Goal: Task Accomplishment & Management: Manage account settings

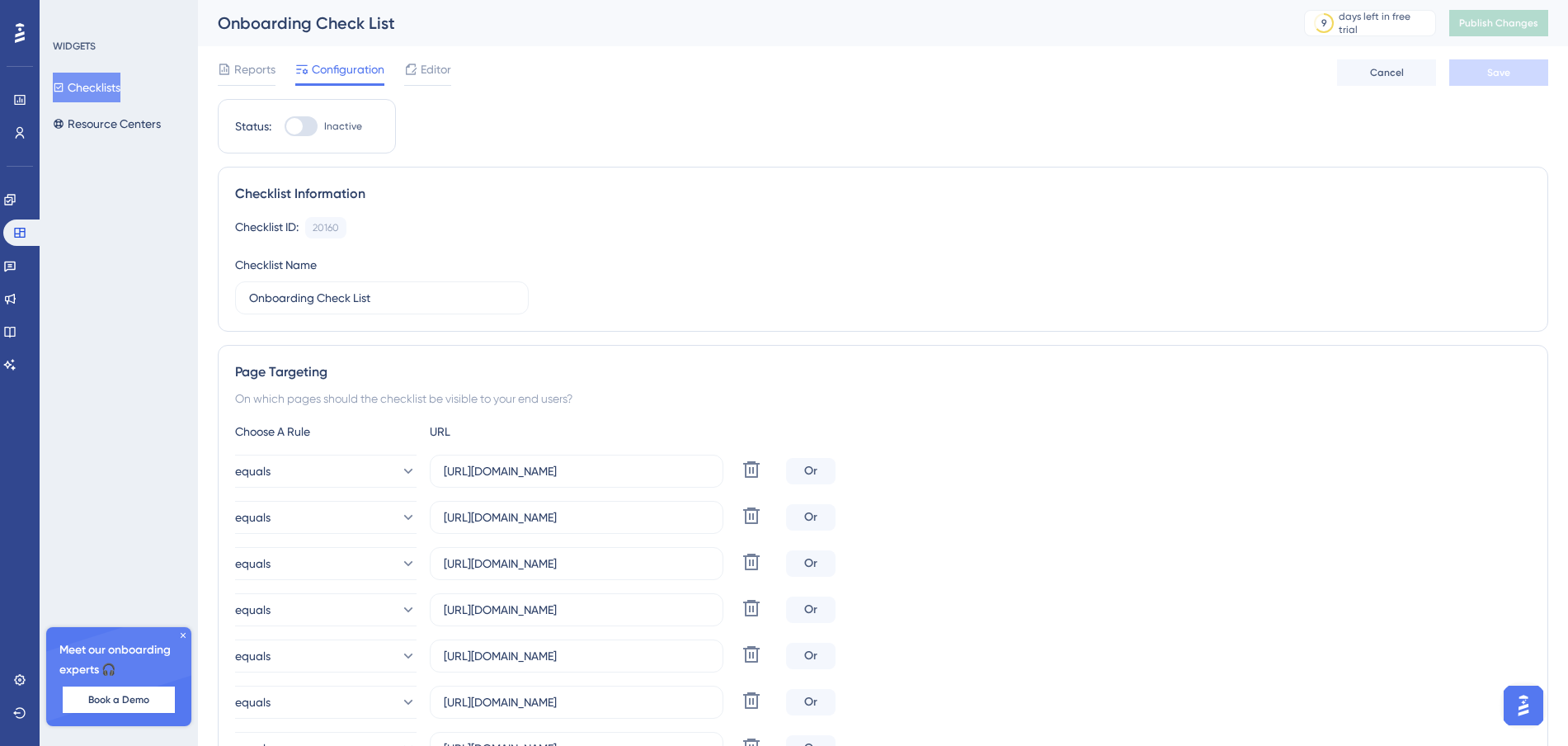
click at [297, 129] on div at bounding box center [294, 126] width 16 height 16
click at [284, 127] on input "Inactive" at bounding box center [284, 126] width 1 height 1
click at [302, 125] on div at bounding box center [307, 126] width 16 height 16
click at [284, 126] on input "Active" at bounding box center [284, 126] width 1 height 1
checkbox input "false"
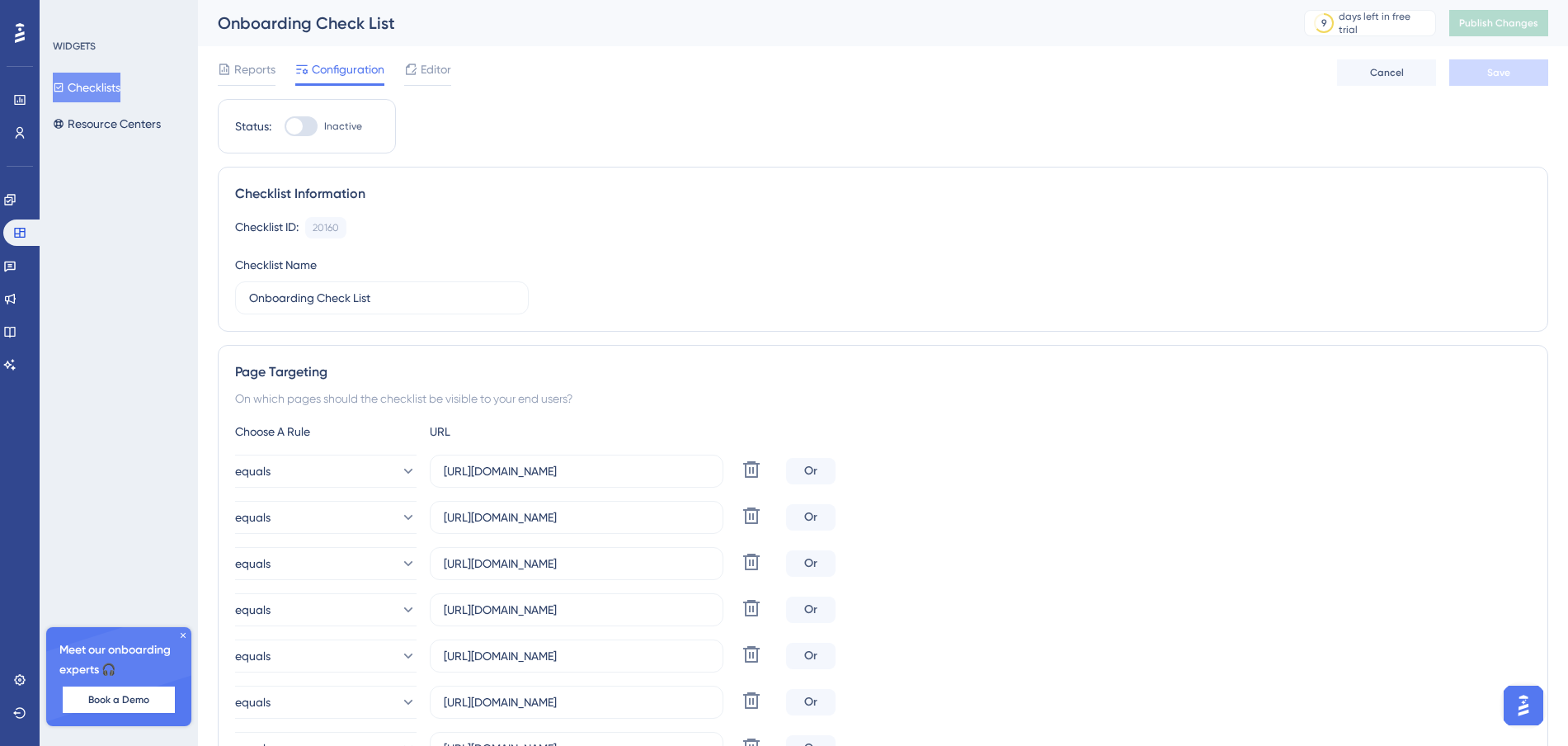
scroll to position [3, 0]
click at [16, 199] on icon at bounding box center [9, 200] width 13 height 13
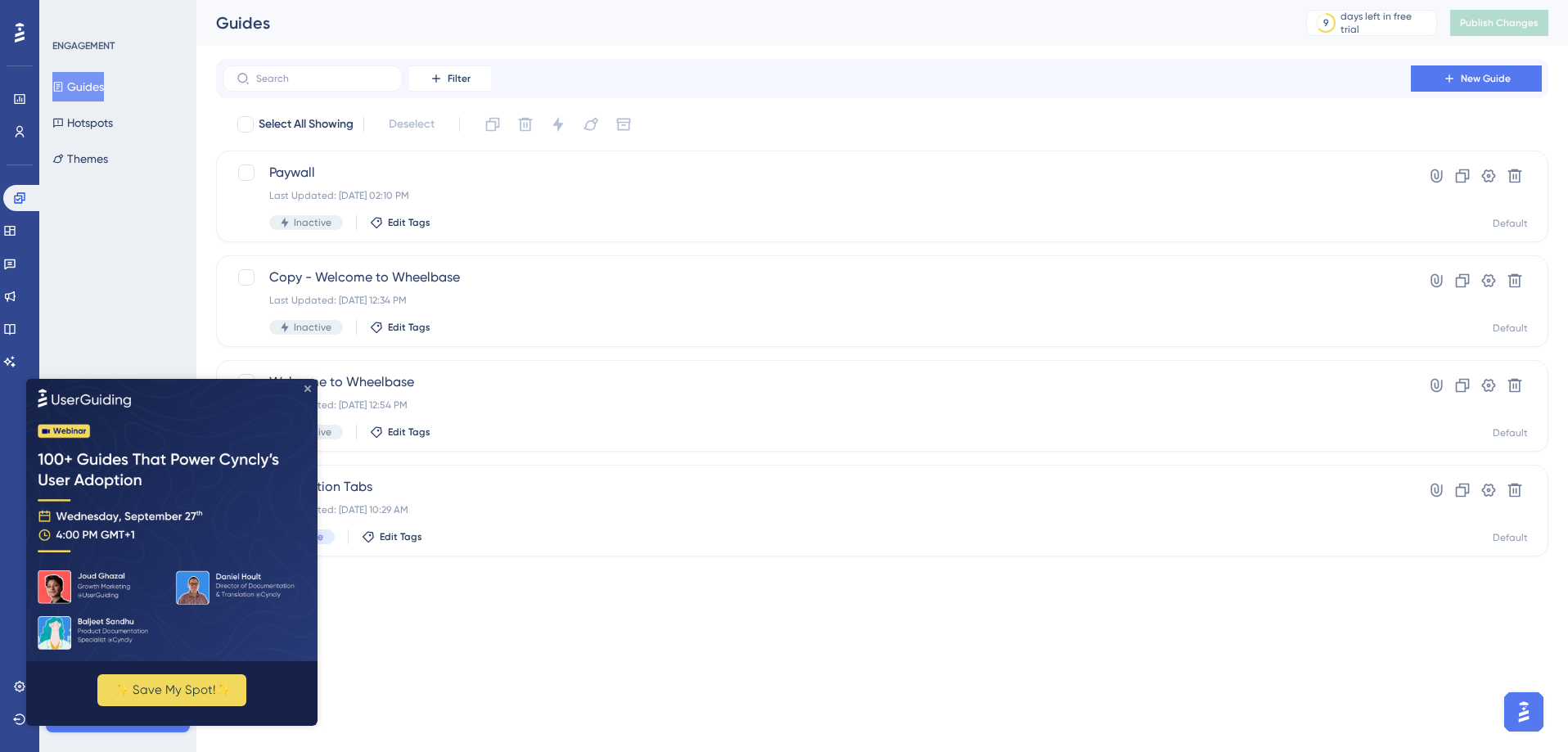
click at [305, 387] on icon "Close Preview" at bounding box center [307, 387] width 7 height 7
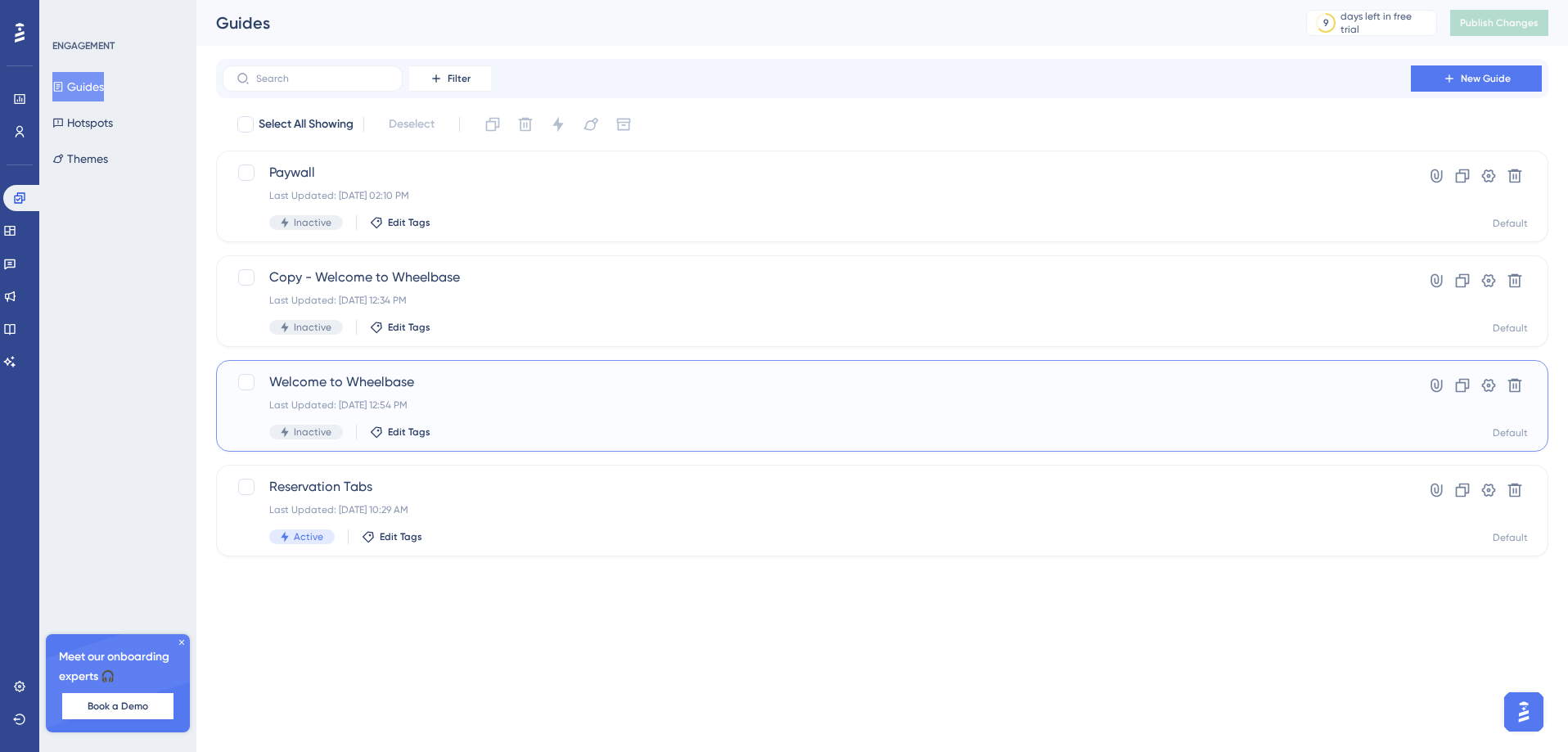
click at [486, 403] on div "Last Updated: Sep 15 2025, 12:54 PM" at bounding box center [816, 405] width 1095 height 13
click at [591, 427] on div "Inactive Edit Tags" at bounding box center [816, 432] width 1095 height 15
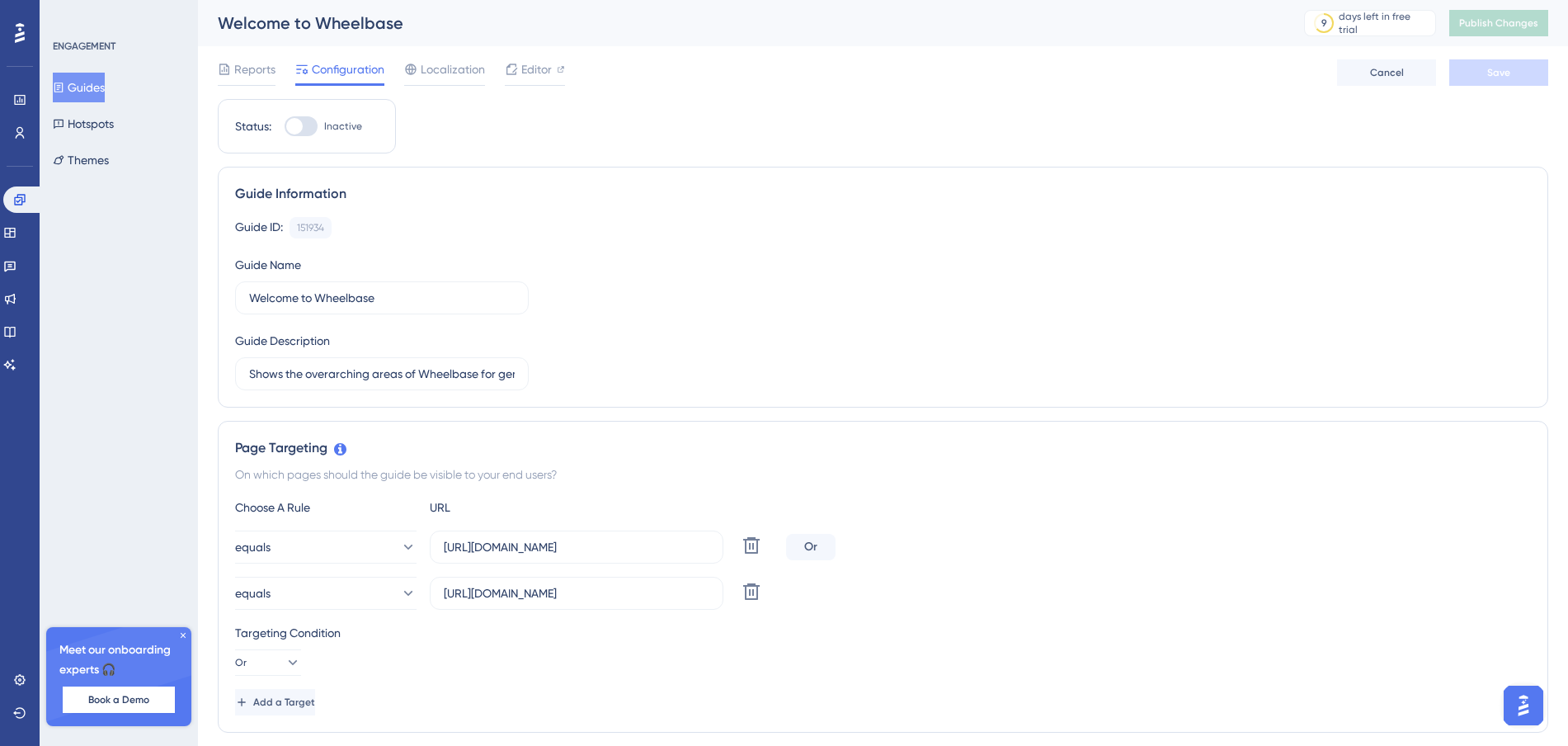
click at [288, 124] on div at bounding box center [294, 126] width 16 height 16
click at [284, 126] on input "Inactive" at bounding box center [284, 126] width 1 height 1
checkbox input "true"
click at [1495, 73] on span "Save" at bounding box center [1499, 73] width 23 height 13
click at [426, 367] on input "Shows the overarching areas of Wheelbase for general navigation." at bounding box center [382, 373] width 265 height 18
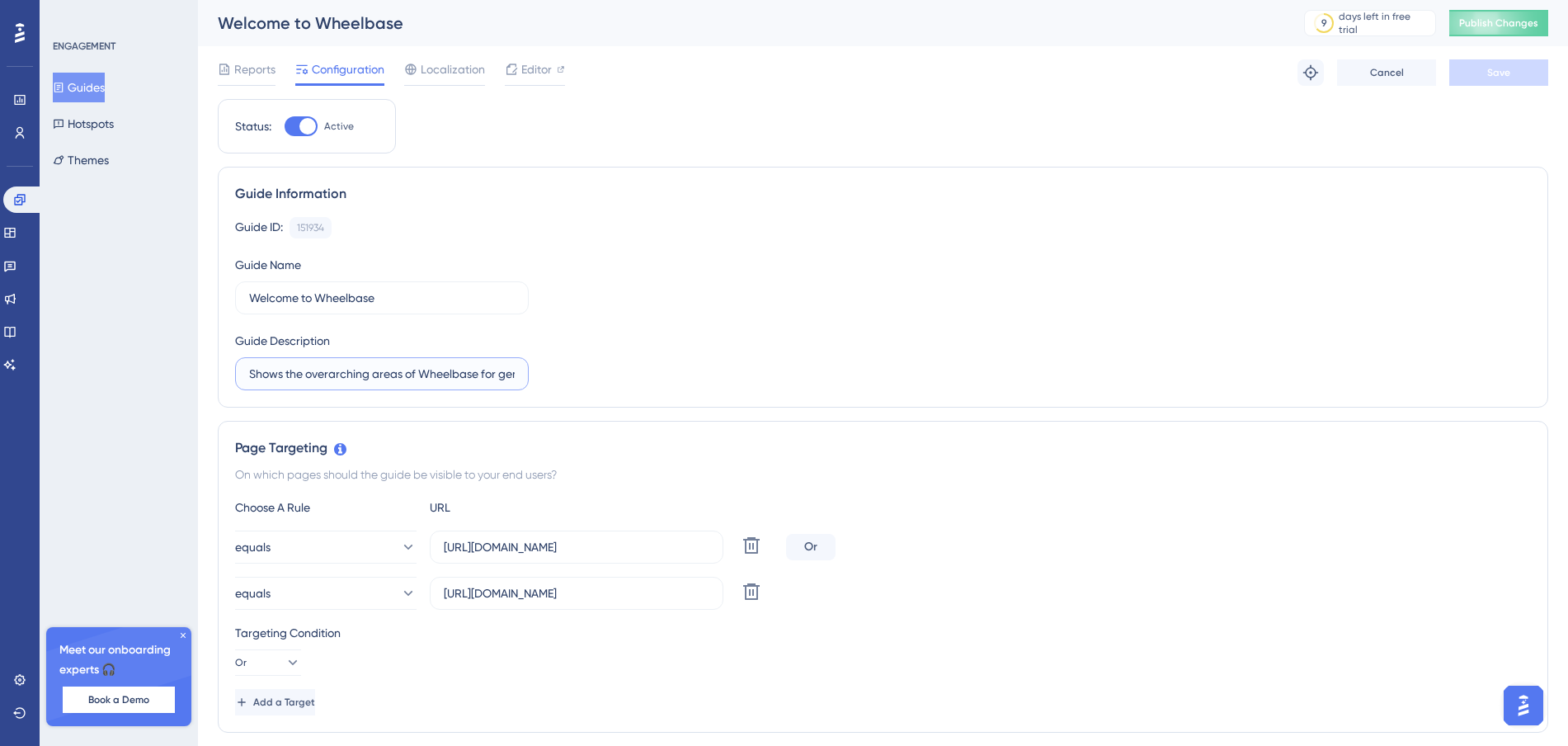
click at [426, 367] on input "Shows the overarching areas of Wheelbase for general navigation." at bounding box center [382, 373] width 265 height 18
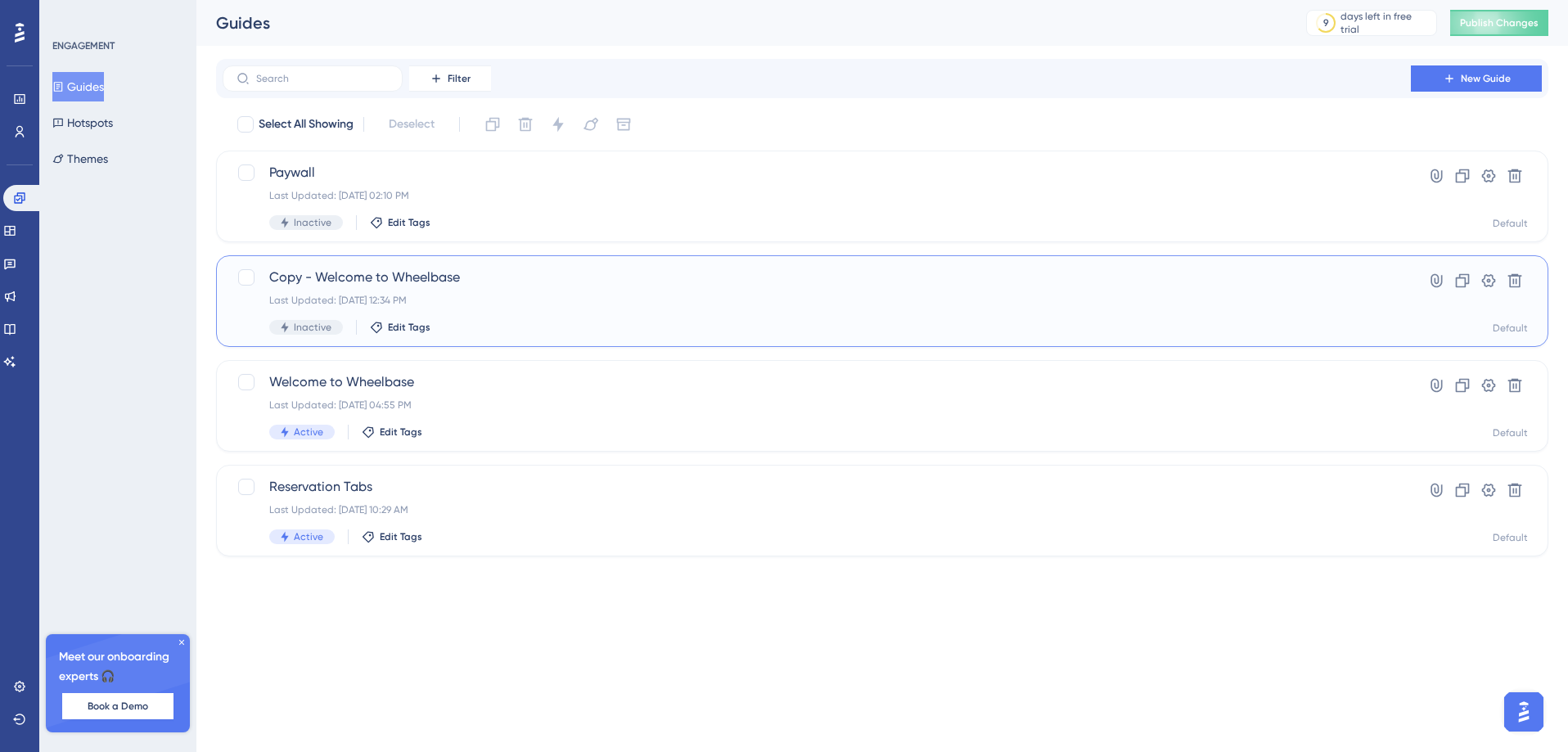
click at [563, 301] on div "Last Updated: Sep 15 2025, 12:34 PM" at bounding box center [816, 301] width 1095 height 13
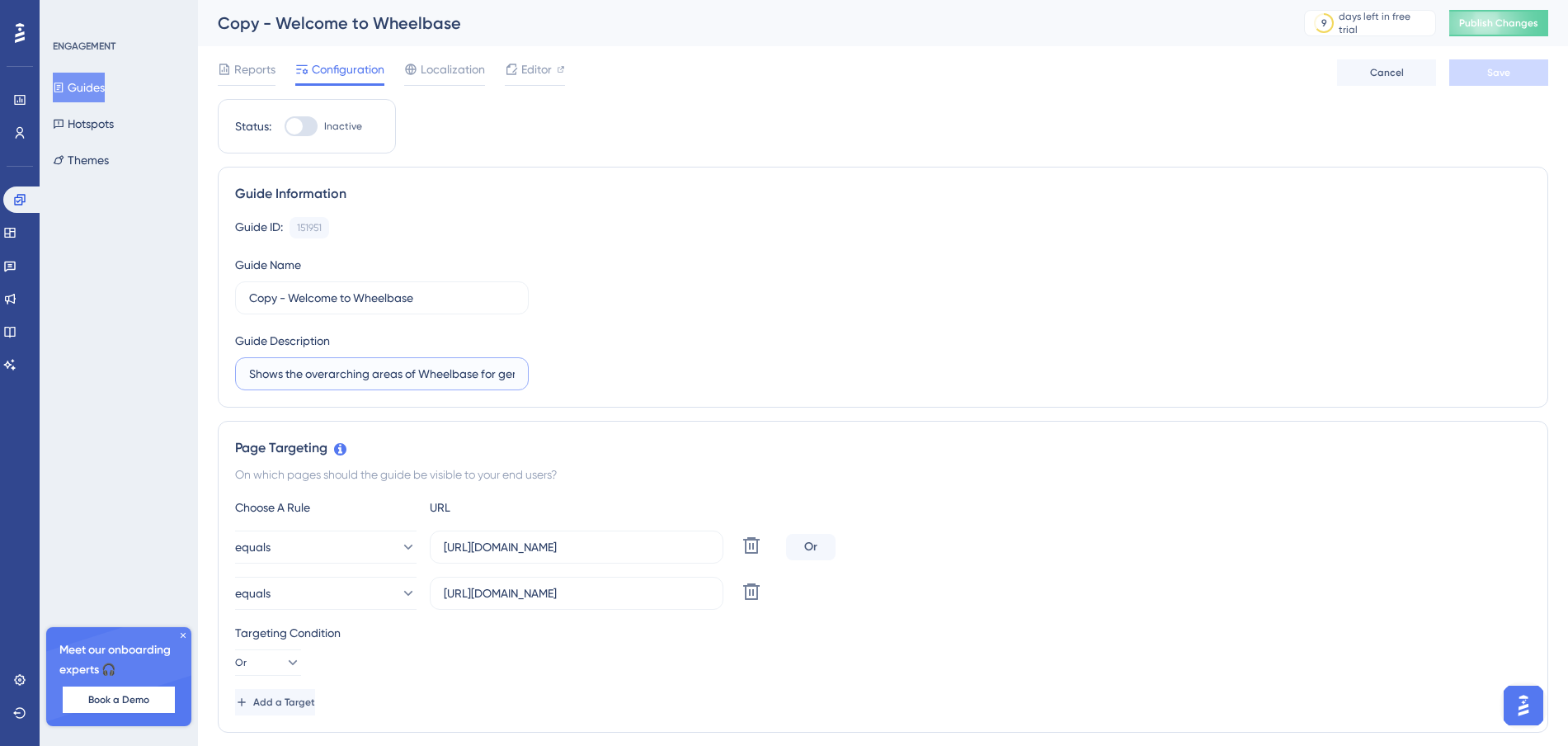
click at [376, 373] on input "Shows the overarching areas of Wheelbase for general navigation." at bounding box center [382, 373] width 265 height 18
click at [375, 373] on input "Shows the overarching areas of Wheelbase for general navigation." at bounding box center [382, 373] width 265 height 18
click at [443, 305] on input "Copy - Welcome to Wheelbase" at bounding box center [382, 298] width 265 height 18
click at [980, 271] on div "Guide ID: 151951 Copy Guide Name Copy - Welcome to Wheelbase Guide Description" at bounding box center [883, 303] width 1296 height 173
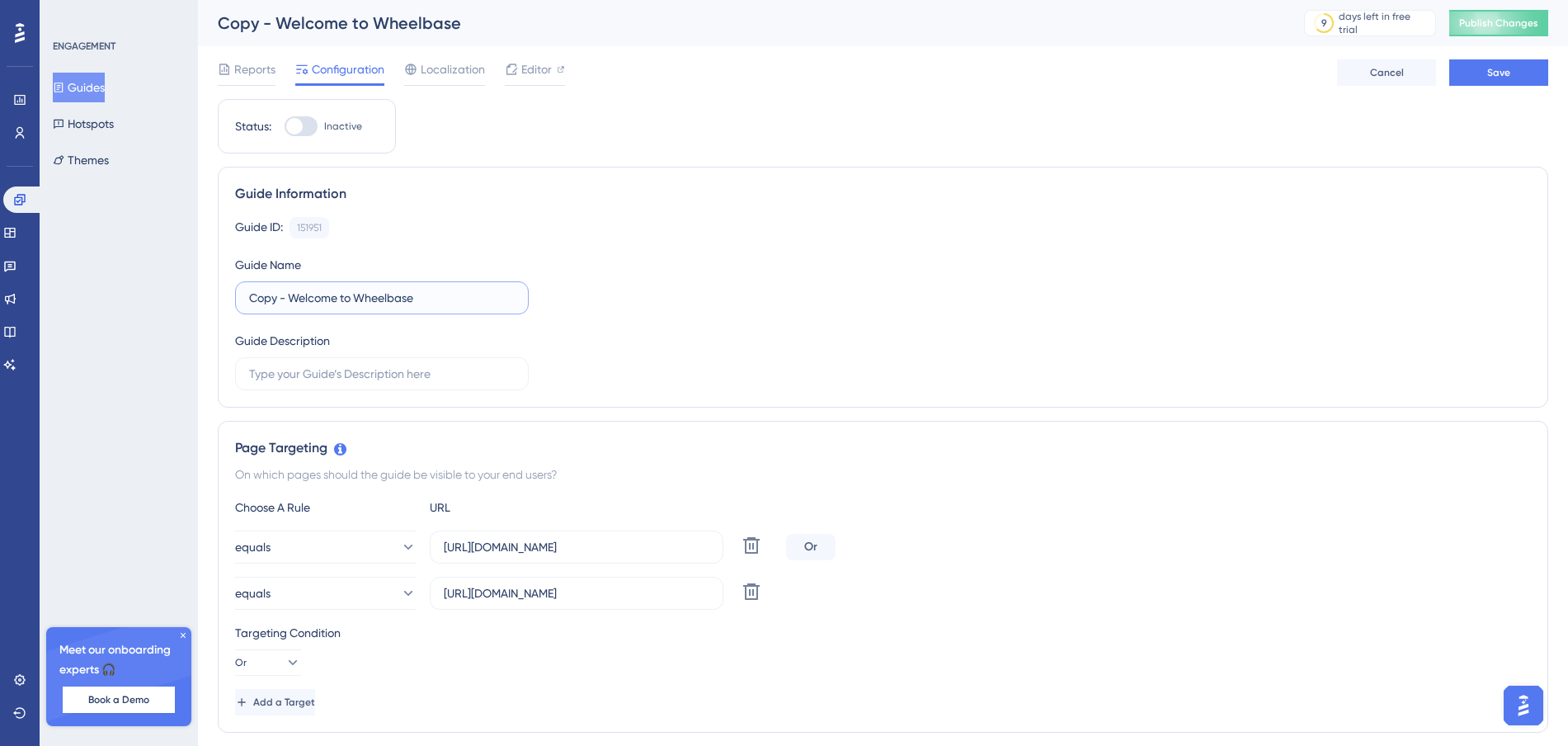
click at [389, 290] on input "Copy - Welcome to Wheelbase" at bounding box center [382, 298] width 265 height 18
type input "Publish a Vehicle"
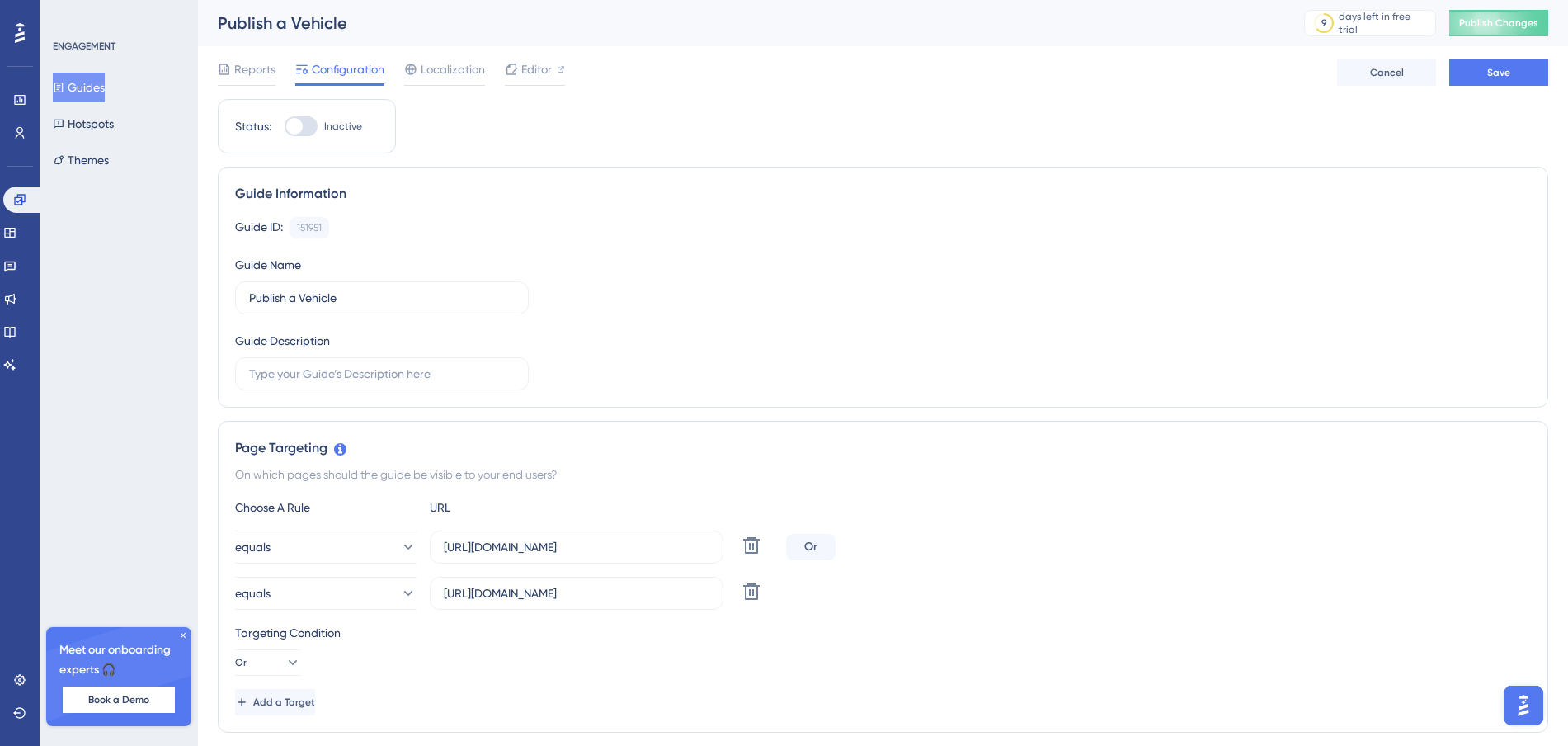
click at [859, 264] on div "Guide ID: 151951 Copy Guide Name Publish a Vehicle Guide Description" at bounding box center [883, 303] width 1296 height 173
click at [476, 368] on input "text" at bounding box center [382, 373] width 265 height 18
click at [457, 371] on input "text" at bounding box center [382, 373] width 265 height 18
click at [369, 379] on input "Walking user through Publishing a vehicle" at bounding box center [382, 373] width 265 height 18
click at [491, 374] on input "Walking user through publishing a vehicle" at bounding box center [382, 373] width 265 height 18
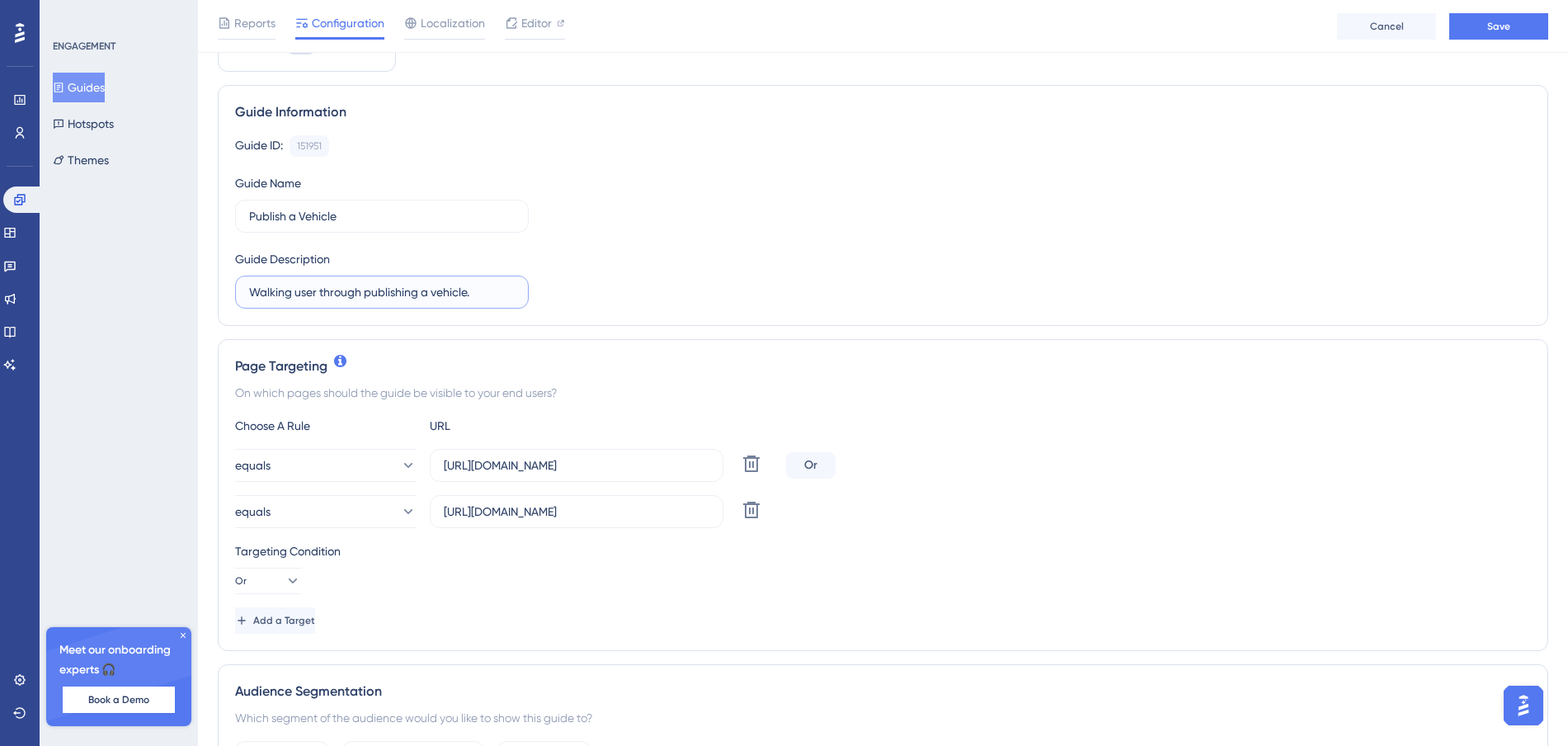
scroll to position [90, 0]
click at [981, 437] on div "Choose A Rule URL equals https://dashboard-staging.wheelbasepro.com/ Delete Or …" at bounding box center [883, 523] width 1296 height 218
click at [489, 293] on input "Walking user through publishing a vehicle." at bounding box center [382, 290] width 265 height 18
type input "Walking user through publishing a vehicle"
click at [871, 364] on div "Page Targeting" at bounding box center [883, 364] width 1296 height 20
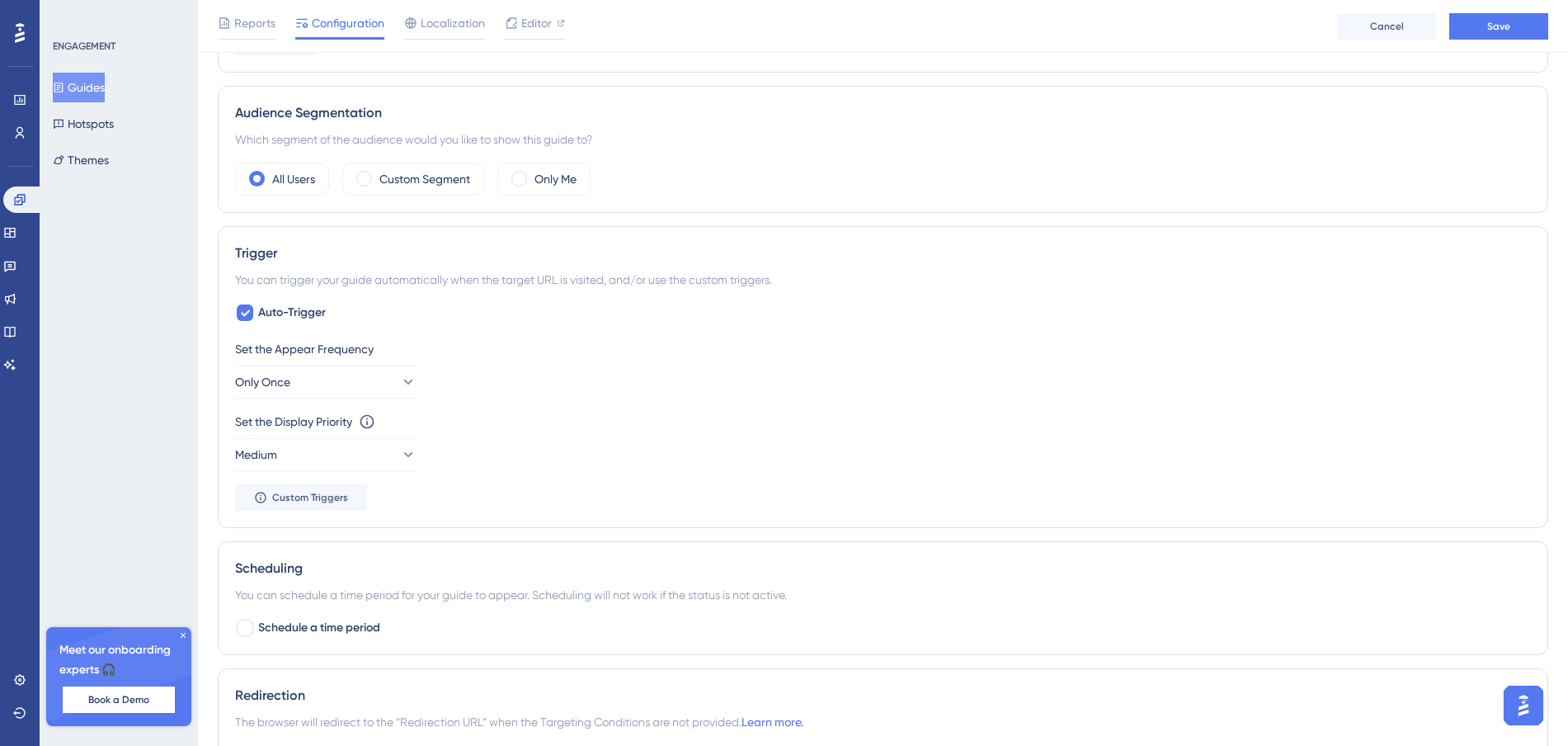
scroll to position [130, 0]
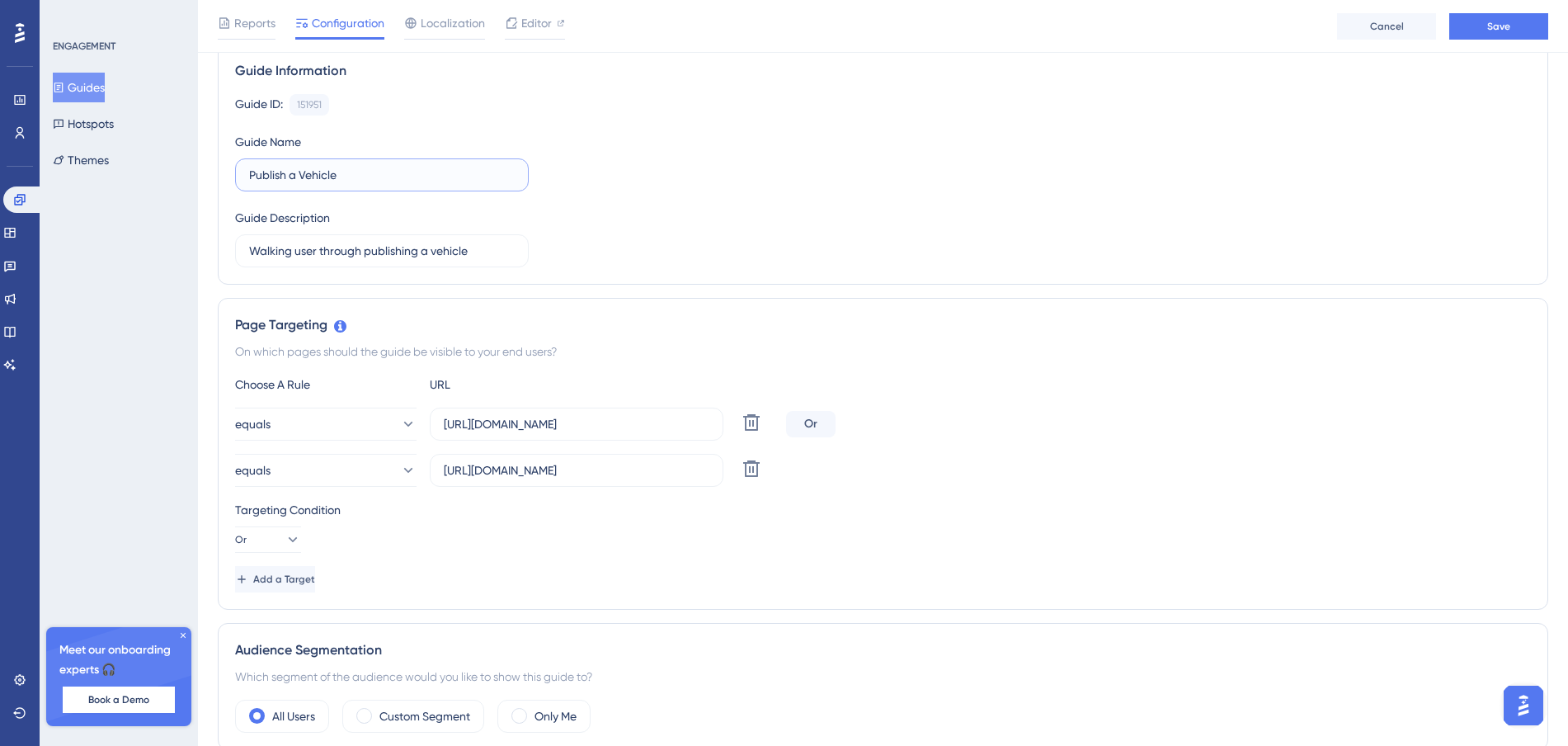
click at [384, 177] on input "Publish a Vehicle" at bounding box center [382, 174] width 265 height 18
type input "Publish a Vehicle - Auto"
click at [831, 189] on div "Guide ID: 151951 Copy Guide Name Publish a Vehicle - Auto Guide Description Wal…" at bounding box center [883, 180] width 1296 height 173
click at [504, 430] on input "https://dashboard-staging.wheelbasepro.com/" at bounding box center [576, 424] width 265 height 18
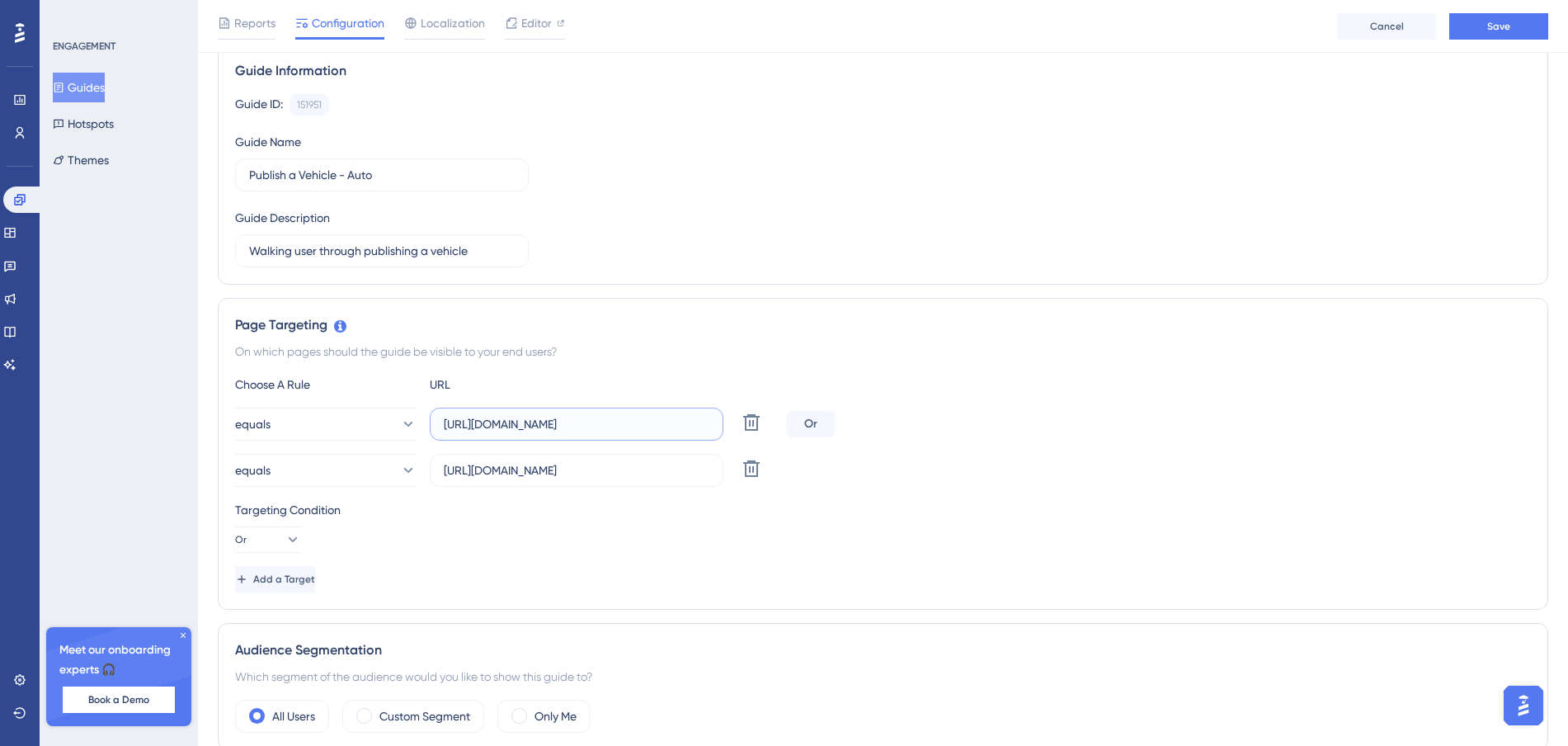
click at [505, 428] on input "https://dashboard-staging.wheelbasepro.com/" at bounding box center [576, 424] width 265 height 18
paste input "rentals?vehicleCategory=auto"
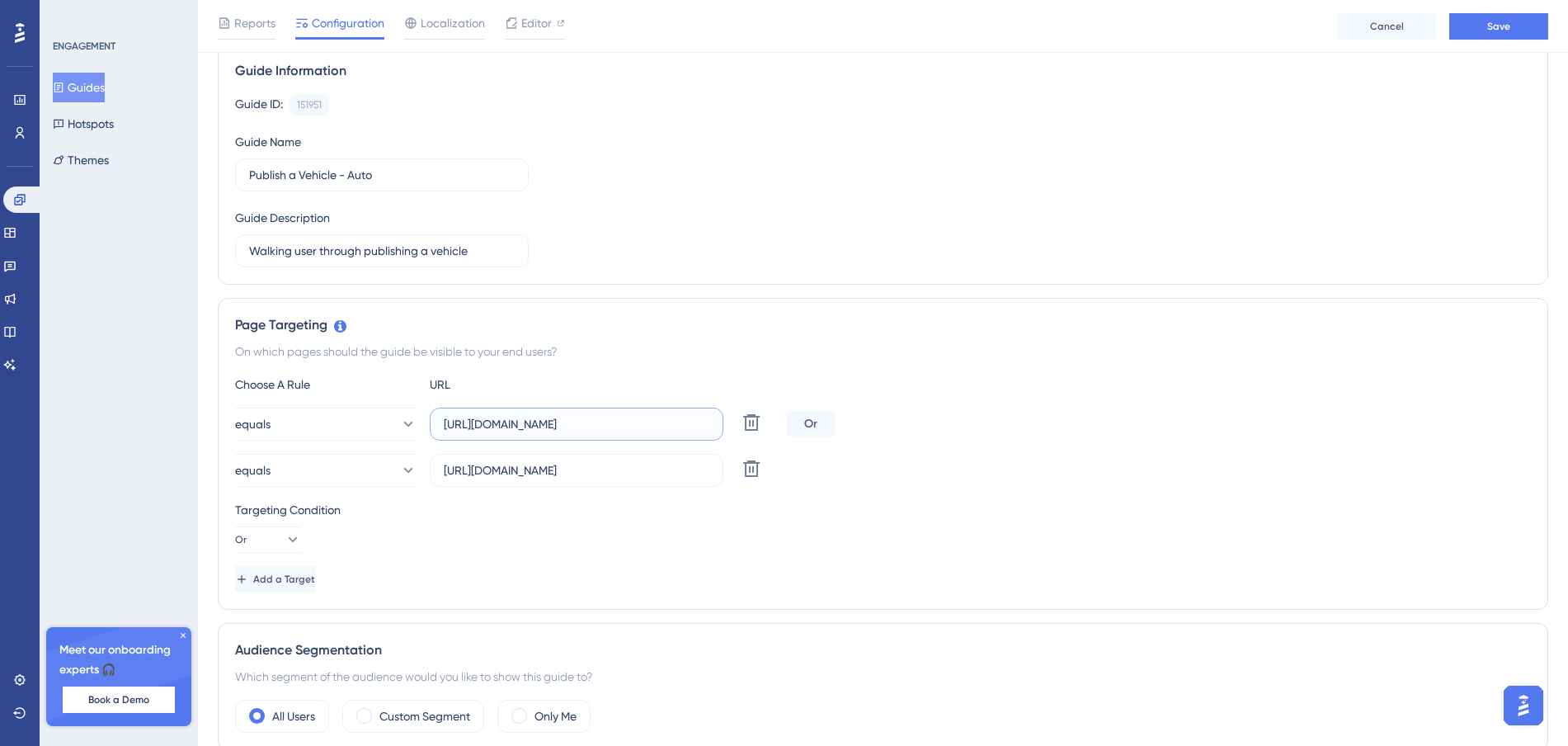
type input "https://dashboard-staging.wheelbasepro.com/rentals?vehicleCategory=auto"
click at [626, 425] on input "https://dashboard-staging.wheelbasepro.com/rentals?vehicleCategory=auto" at bounding box center [576, 424] width 265 height 18
drag, startPoint x: 626, startPoint y: 425, endPoint x: 748, endPoint y: 423, distance: 122.0
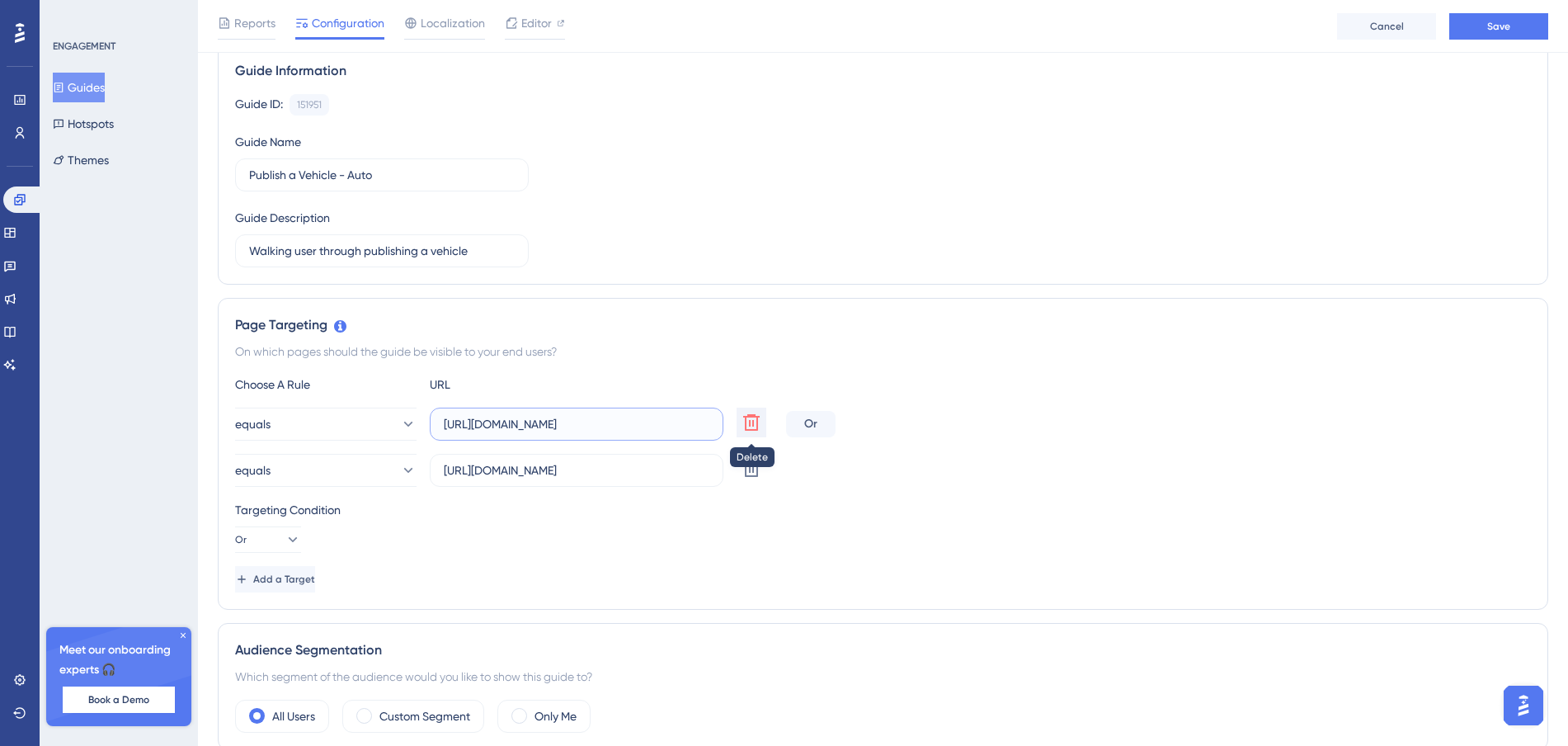
click at [748, 423] on div "equals https://dashboard-staging.wheelbasepro.com/rentals?vehicleCategory=auto …" at bounding box center [507, 424] width 545 height 33
click at [1182, 409] on div "equals https://dashboard-staging.wheelbasepro.com/rentals?vehicleCategory=auto …" at bounding box center [883, 424] width 1296 height 33
click at [612, 465] on input "https://dashboard-staging.wheelbasepro.com/#" at bounding box center [576, 470] width 265 height 18
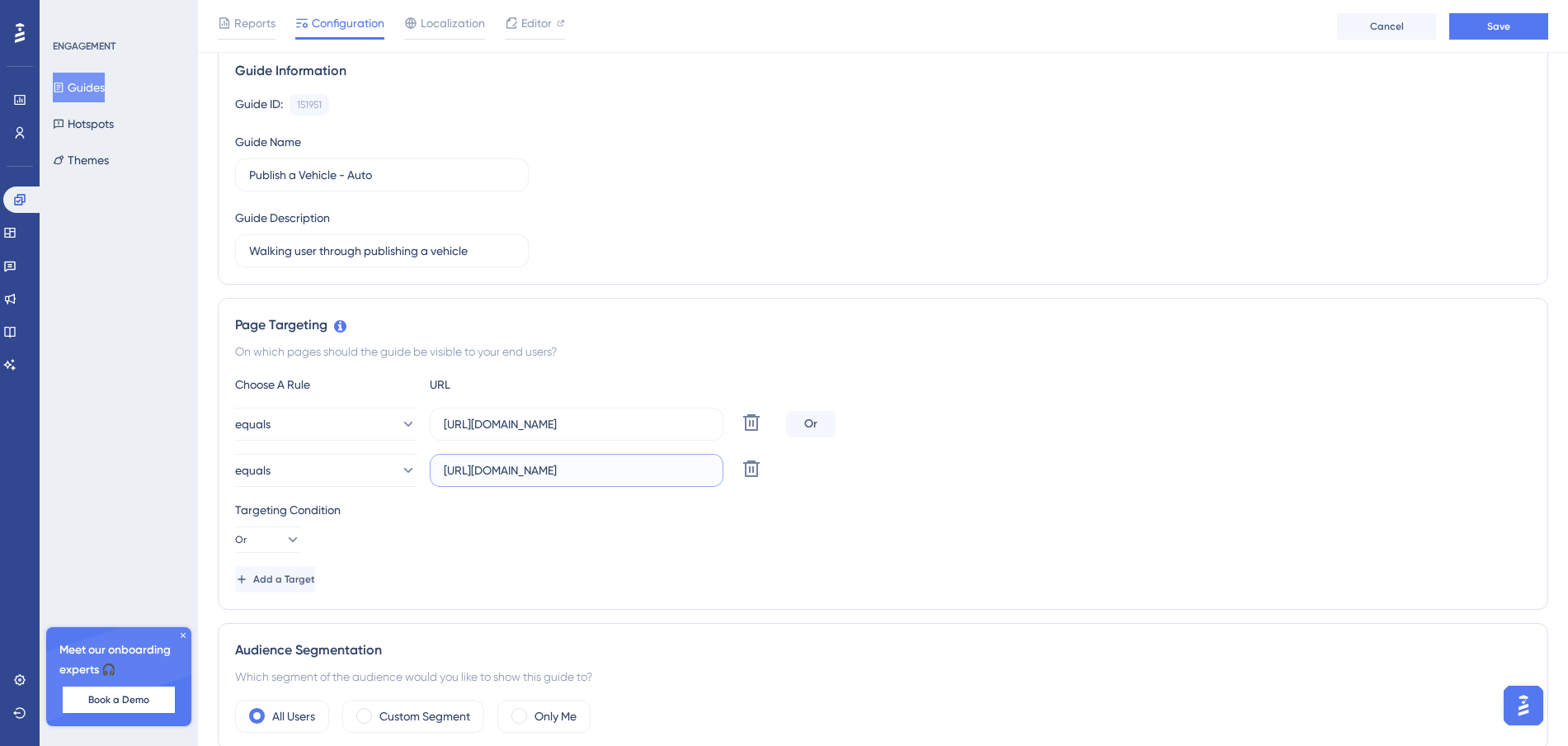
click at [612, 465] on input "https://dashboard-staging.wheelbasepro.com/#" at bounding box center [576, 470] width 265 height 18
click at [581, 558] on div "Choose A Rule URL equals https://dashboard-staging.wheelbasepro.com/rentals?veh…" at bounding box center [883, 483] width 1296 height 218
click at [305, 578] on span "Add a Target" at bounding box center [285, 579] width 62 height 13
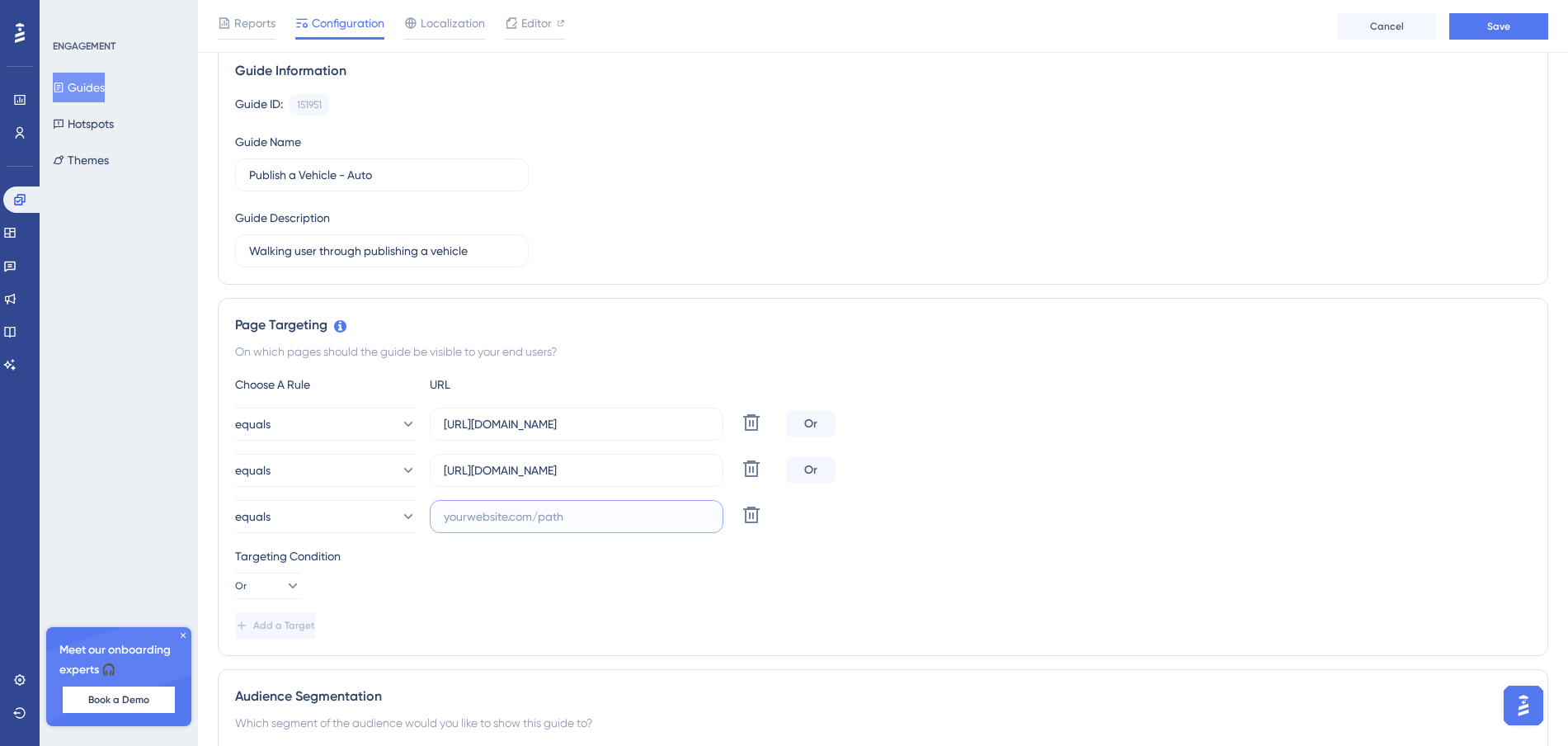
click at [521, 517] on input "text" at bounding box center [576, 516] width 265 height 18
paste input "https://dashboard-staging.wheelbasepro.com/rentals?includeUnpublished=true&vehi…"
type input "https://dashboard-staging.wheelbasepro.com/rentals?includeUnpublished=true&vehi…"
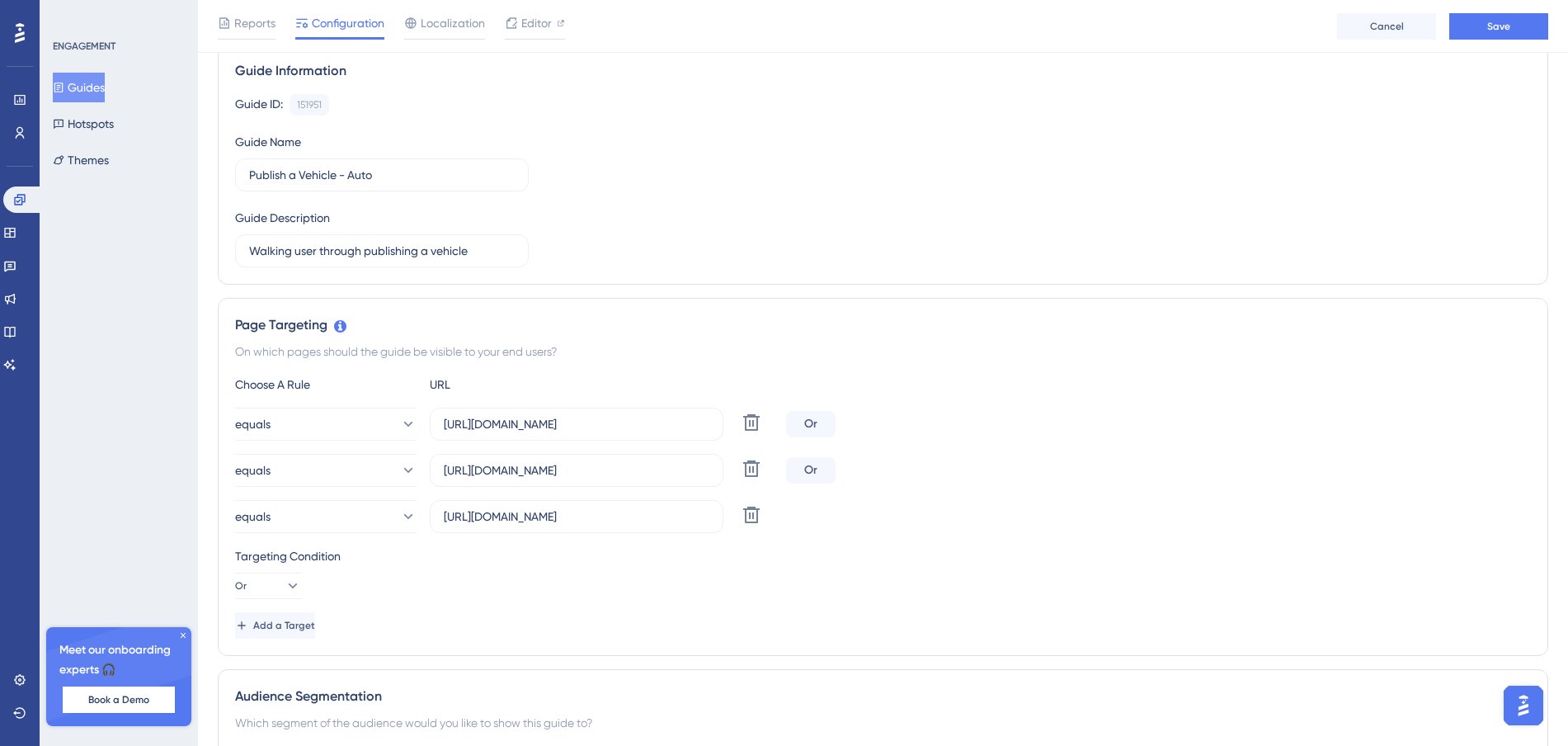
click at [513, 607] on div "Choose A Rule URL equals https://dashboard-staging.wheelbasepro.com/rentals?veh…" at bounding box center [883, 506] width 1296 height 264
drag, startPoint x: 629, startPoint y: 519, endPoint x: 832, endPoint y: 525, distance: 203.1
click at [832, 525] on div "equals https://dashboard-staging.wheelbasepro.com/rentals?includeUnpublished=tr…" at bounding box center [883, 517] width 1296 height 33
click at [633, 579] on div "Targeting Condition Or" at bounding box center [883, 573] width 1296 height 53
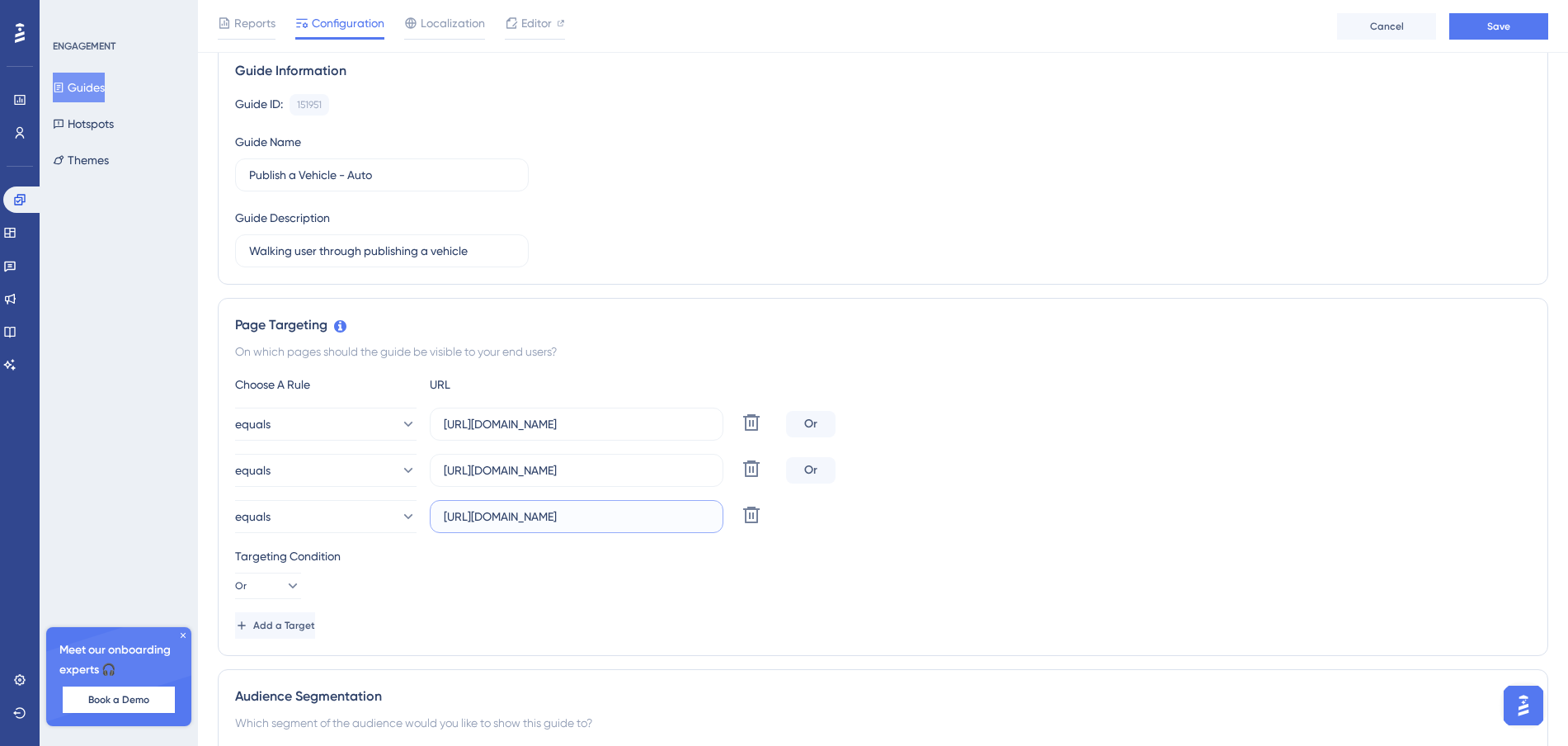
click at [680, 517] on input "https://dashboard-staging.wheelbasepro.com/rentals?includeUnpublished=true&vehi…" at bounding box center [576, 516] width 265 height 18
drag, startPoint x: 671, startPoint y: 426, endPoint x: 716, endPoint y: 420, distance: 45.4
click at [716, 420] on label "https://dashboard-staging.wheelbasepro.com/rentals?vehicleCategory=auto" at bounding box center [577, 424] width 294 height 33
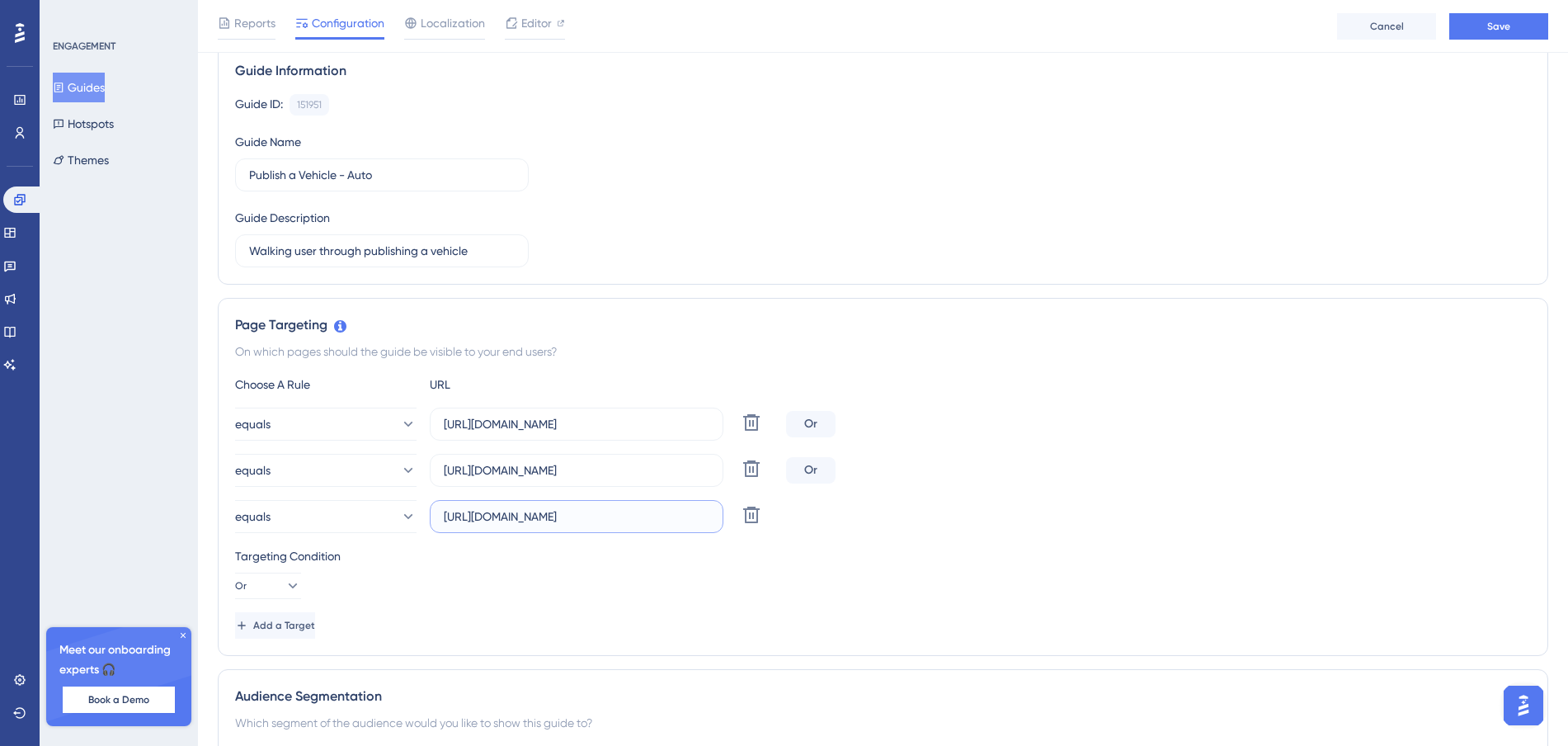
drag, startPoint x: 609, startPoint y: 515, endPoint x: 734, endPoint y: 519, distance: 125.1
click at [734, 519] on div "equals https://dashboard-staging.wheelbasepro.com/rentals?includeUnpublished=tr…" at bounding box center [507, 517] width 545 height 33
click at [712, 604] on div "Choose A Rule URL equals https://dashboard-staging.wheelbasepro.com/rentals?veh…" at bounding box center [883, 506] width 1296 height 264
click at [318, 621] on button "Add a Target" at bounding box center [277, 626] width 83 height 27
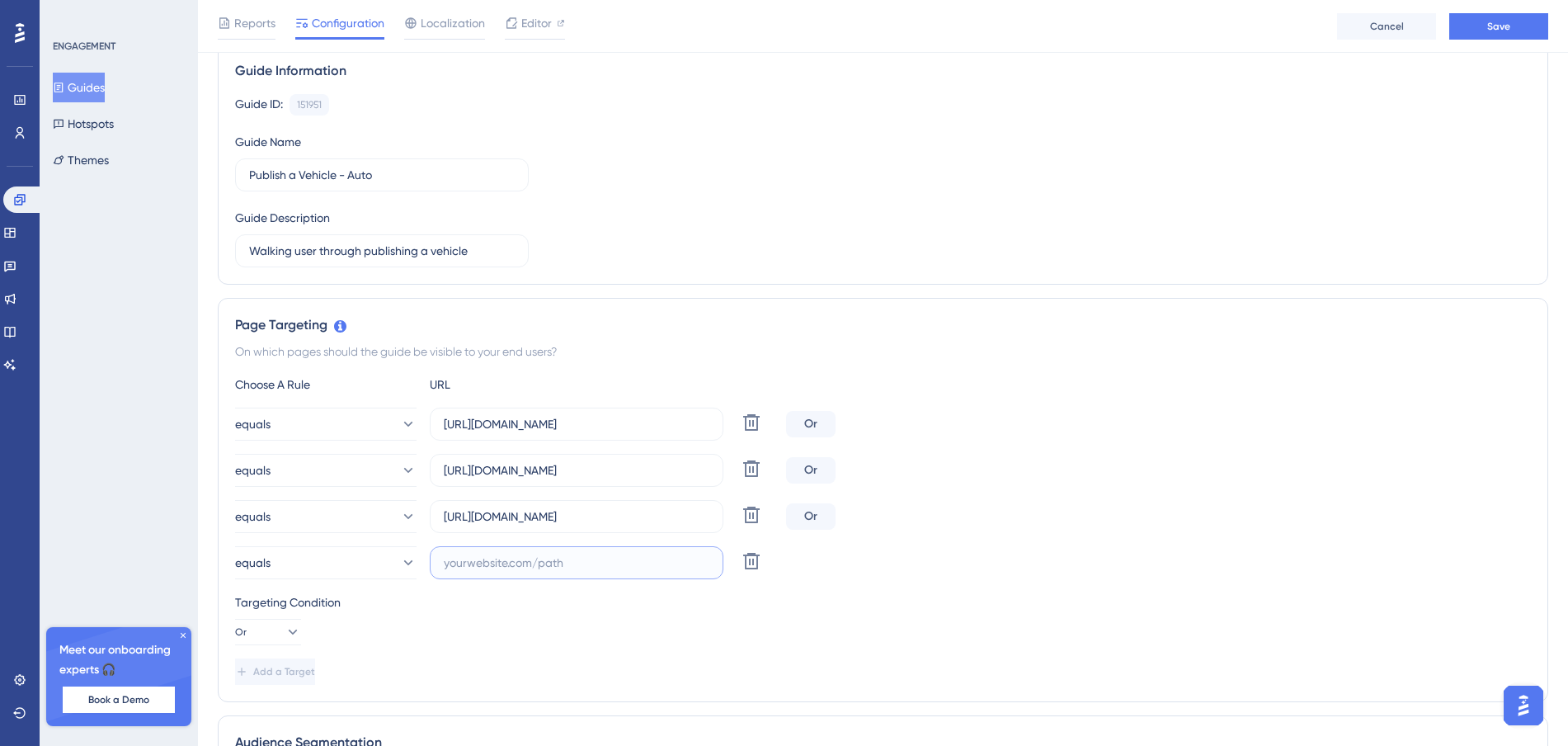
click at [506, 570] on input "text" at bounding box center [576, 562] width 265 height 18
paste input "https://dashboard-staging.wheelbasepro.com/rentals/new"
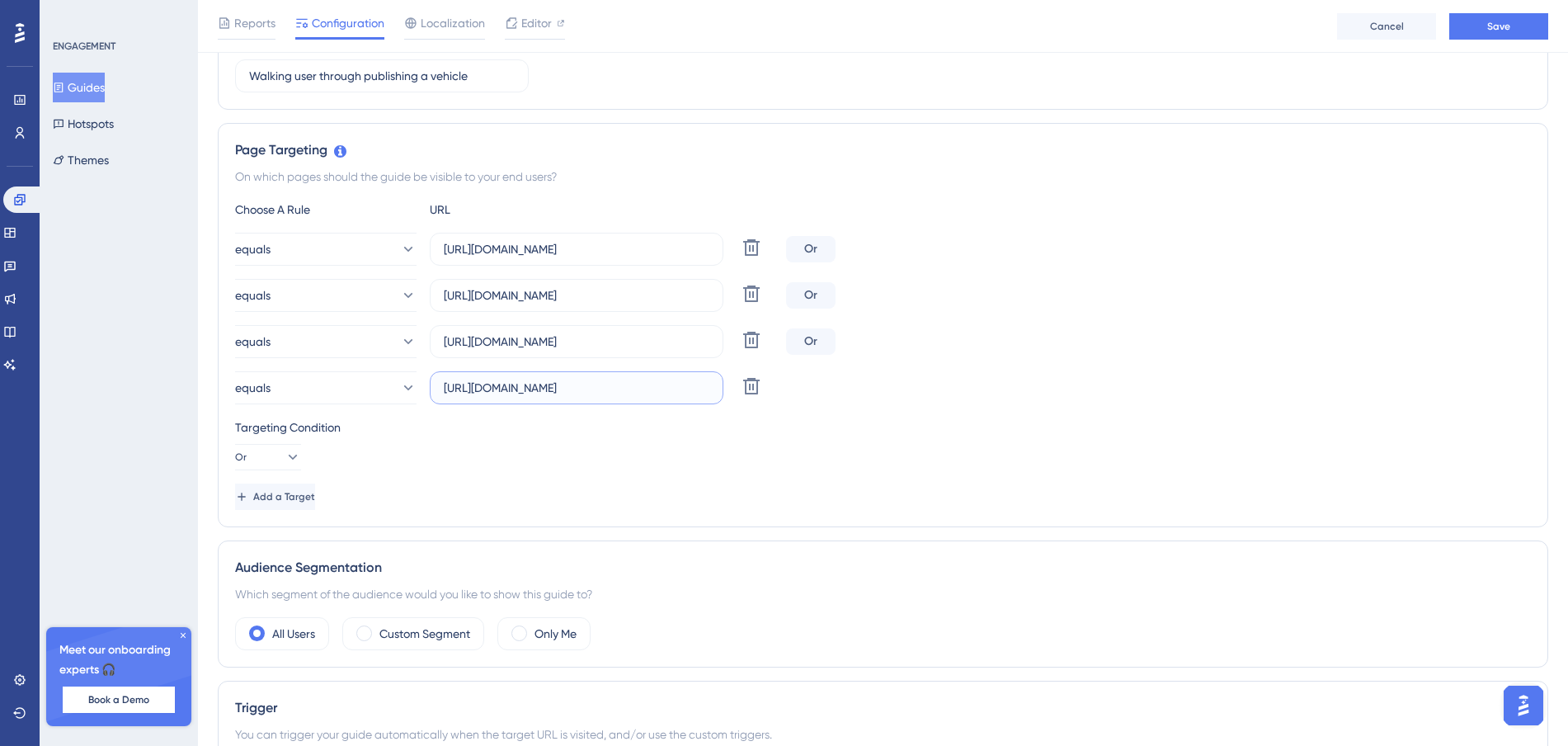
scroll to position [464, 0]
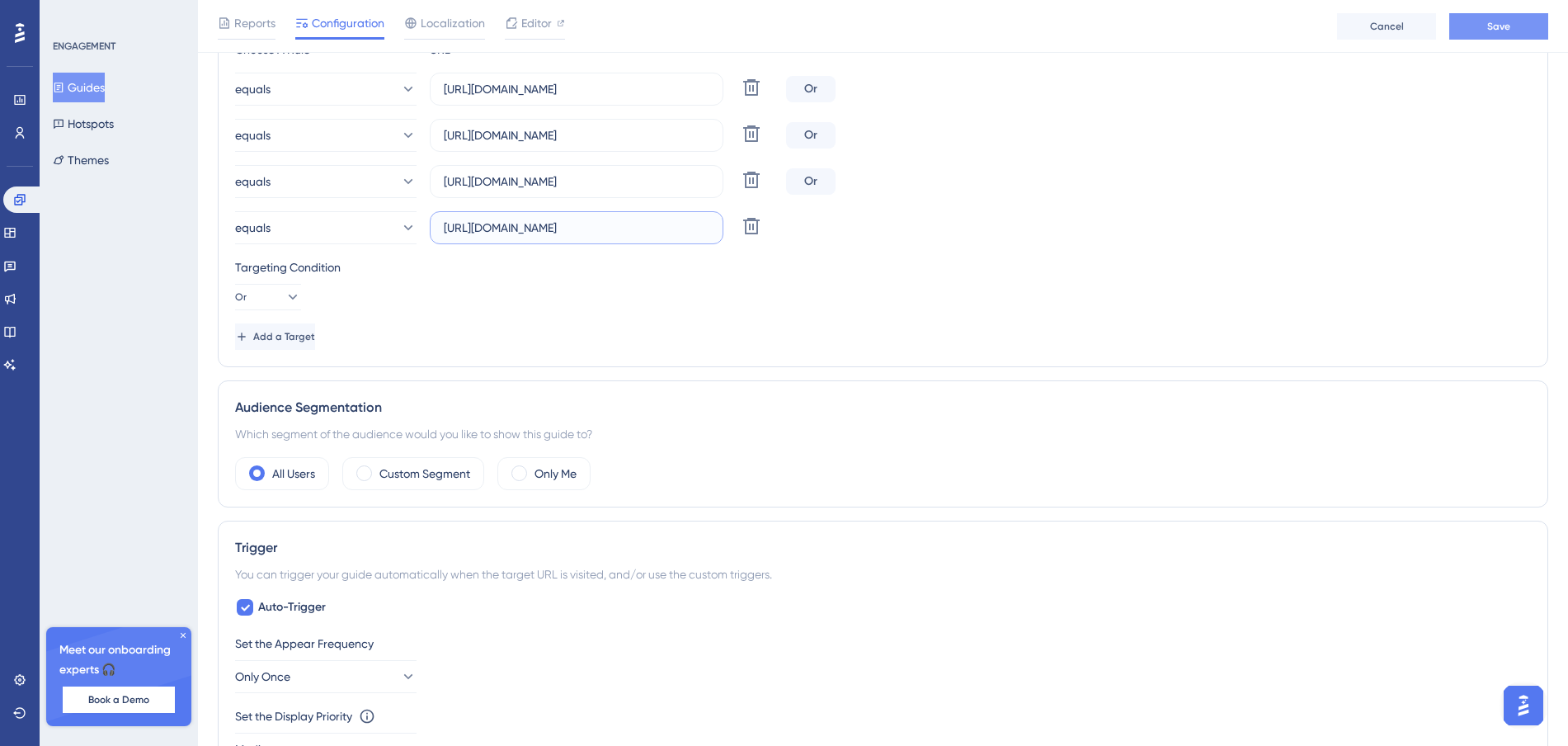
type input "https://dashboard-staging.wheelbasepro.com/rentals/new"
click at [1497, 22] on span "Save" at bounding box center [1499, 27] width 23 height 13
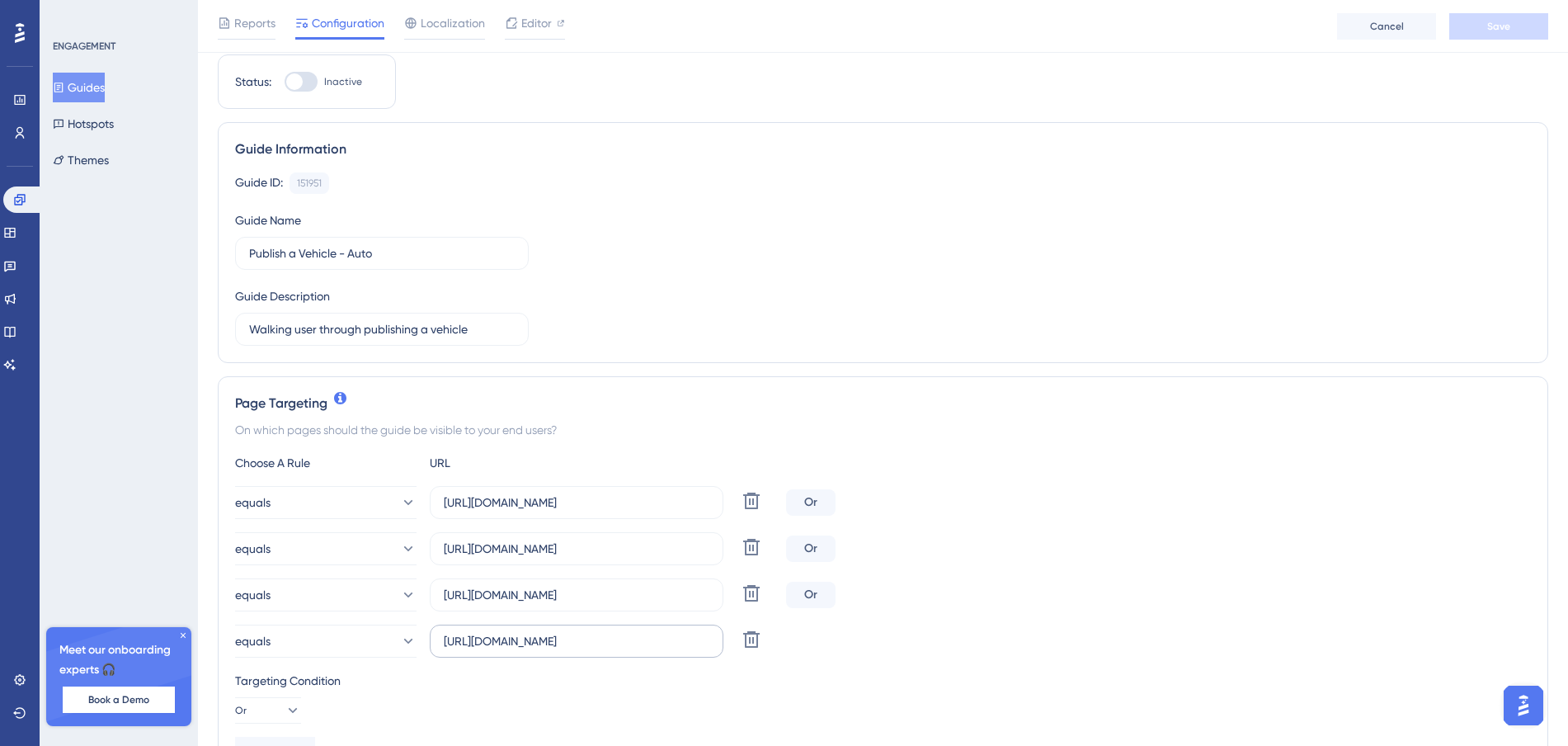
scroll to position [0, 0]
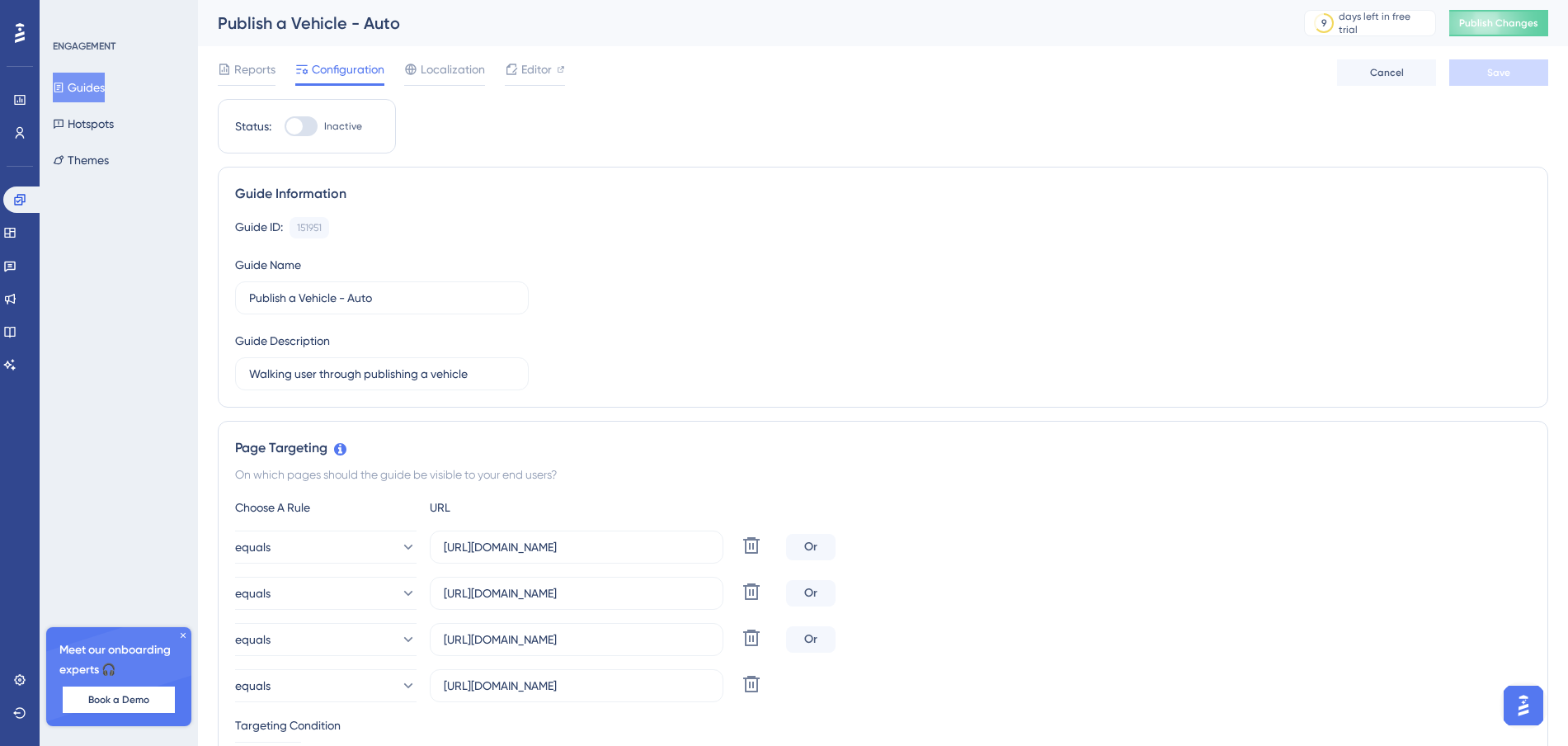
click at [538, 53] on div "Reports Configuration Localization Editor Cancel Save" at bounding box center [883, 73] width 1330 height 53
click at [536, 70] on span "Editor" at bounding box center [536, 69] width 30 height 20
